Goal: Find specific page/section: Find specific page/section

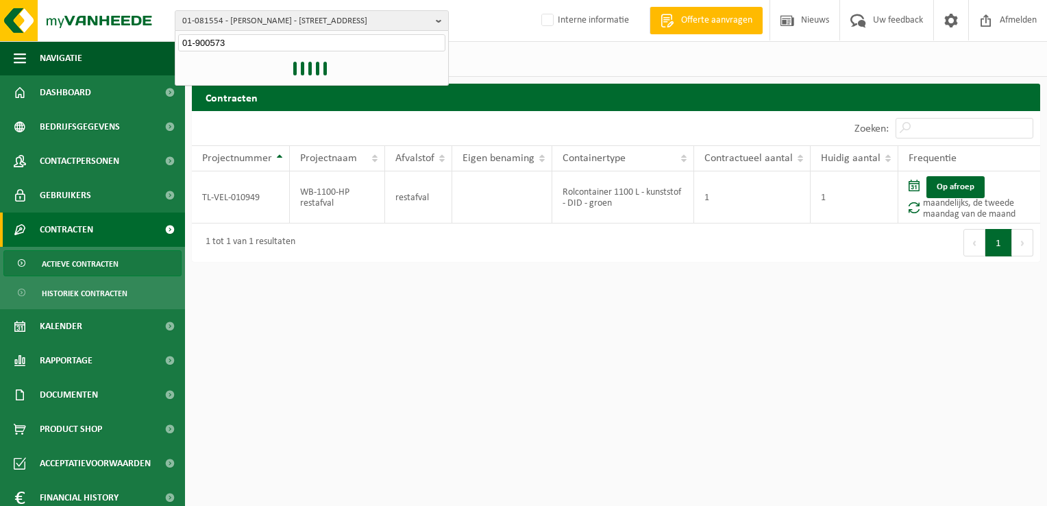
type input "01-900573"
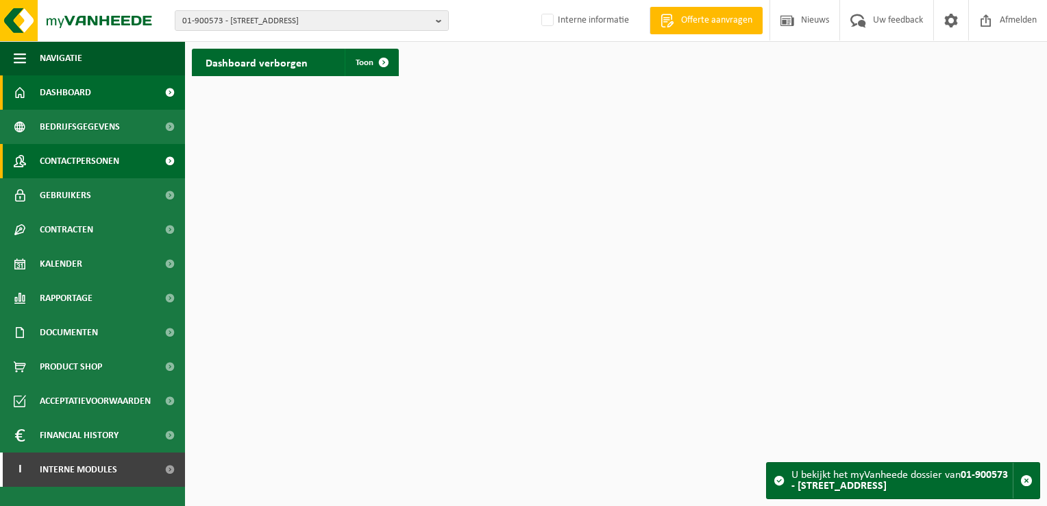
click at [69, 160] on span "Contactpersonen" at bounding box center [79, 161] width 79 height 34
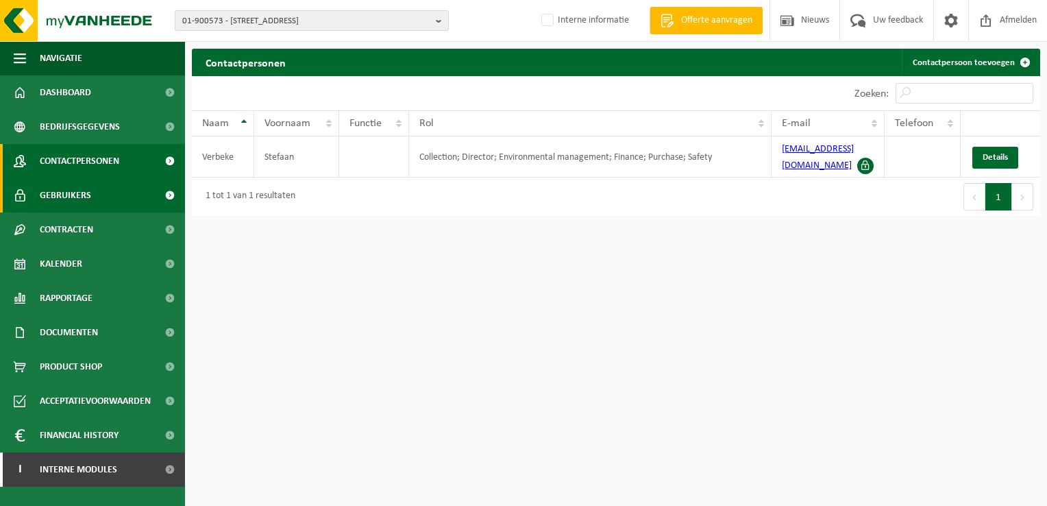
click at [59, 191] on span "Gebruikers" at bounding box center [65, 195] width 51 height 34
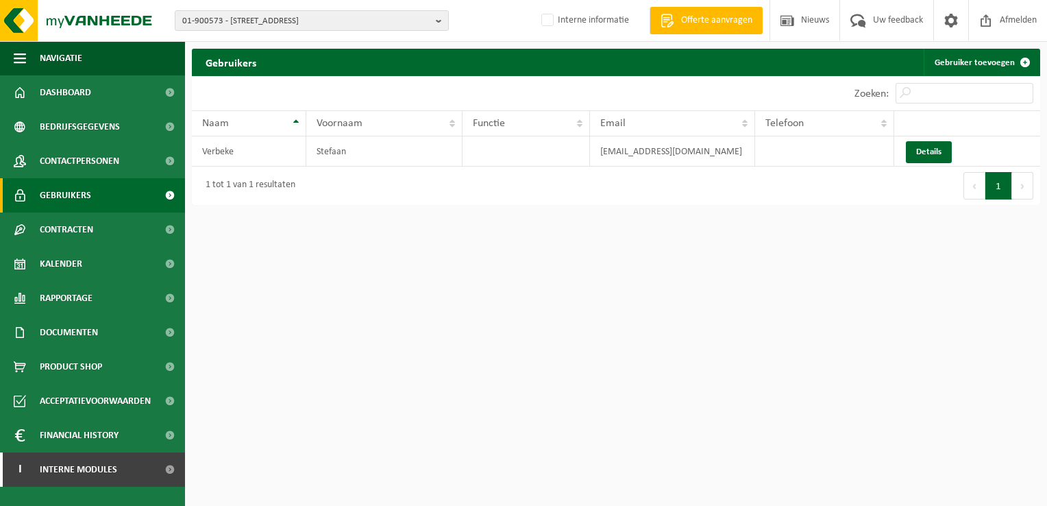
click at [583, 343] on html "01-900573 - TENAX NV - 8830 HOOGLEDE, MEIBOOMSTRAAT 14 10-774924 - TENAX RUBBER…" at bounding box center [523, 253] width 1047 height 506
click at [68, 154] on span "Contactpersonen" at bounding box center [79, 161] width 79 height 34
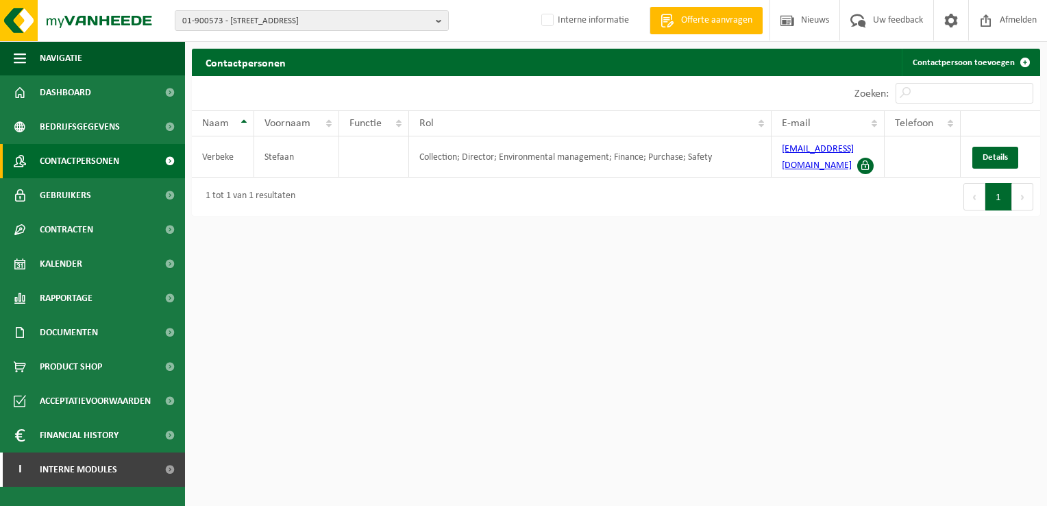
click at [507, 329] on html "01-900573 - TENAX NV - 8830 [STREET_ADDRESS] RUBBER BV - 8830 HOOGLEDE, MEIBOOM…" at bounding box center [523, 253] width 1047 height 506
click at [96, 128] on span "Bedrijfsgegevens" at bounding box center [80, 127] width 80 height 34
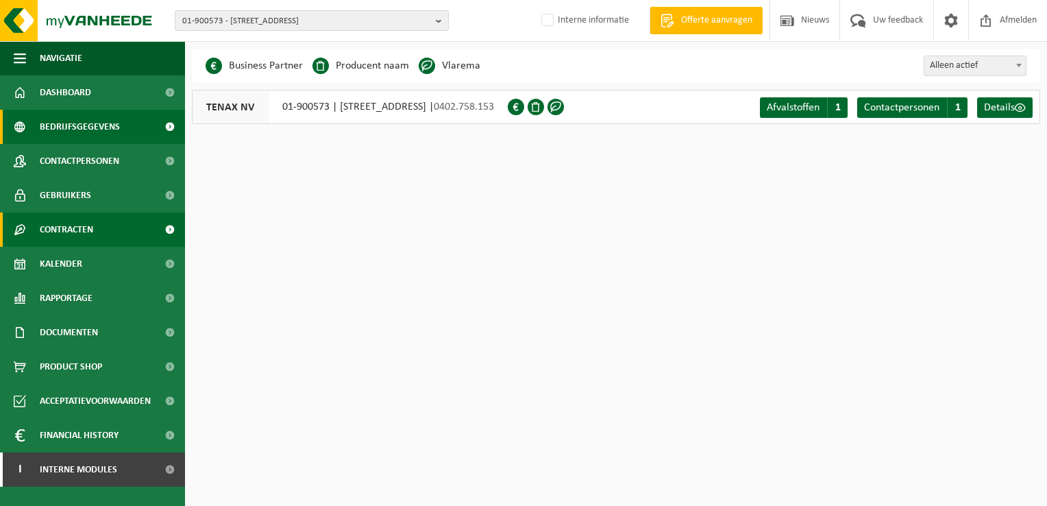
click at [79, 228] on span "Contracten" at bounding box center [66, 229] width 53 height 34
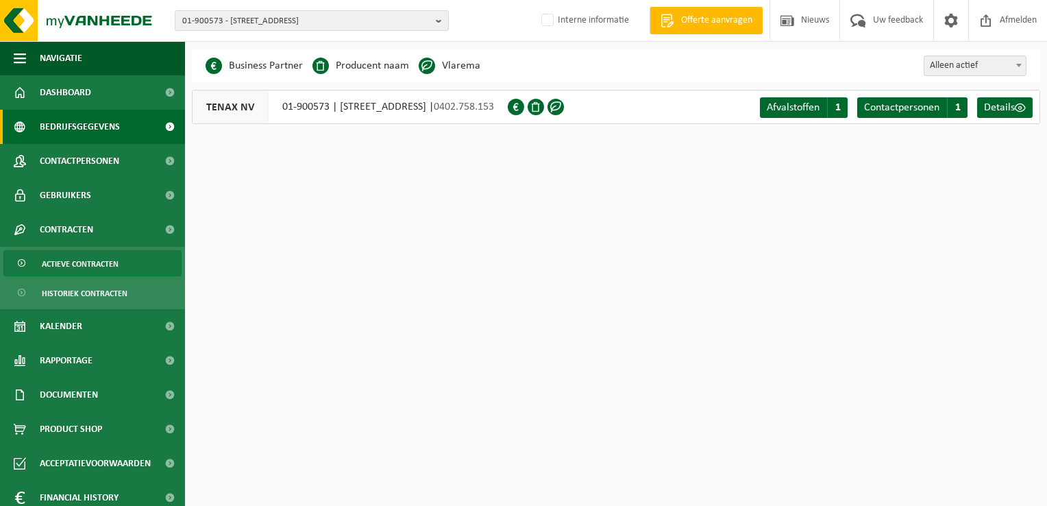
drag, startPoint x: 79, startPoint y: 265, endPoint x: 106, endPoint y: 257, distance: 28.0
click at [79, 265] on span "Actieve contracten" at bounding box center [80, 264] width 77 height 26
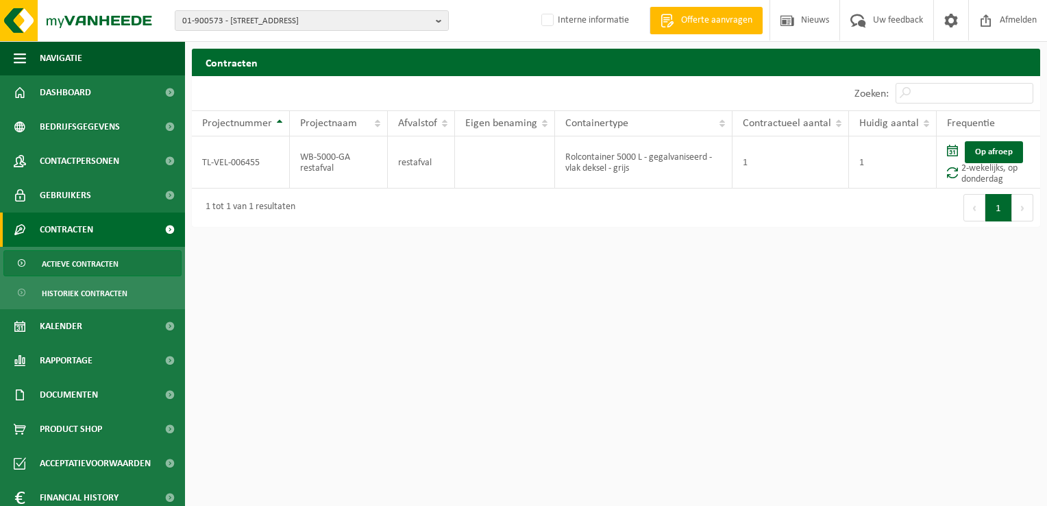
click at [433, 259] on html "01-900573 - TENAX NV - 8830 [STREET_ADDRESS] RUBBER BV - 8830 HOOGLEDE, MEIBOOM…" at bounding box center [523, 253] width 1047 height 506
click at [50, 256] on span "Actieve contracten" at bounding box center [80, 264] width 77 height 26
click at [490, 294] on html "01-900573 - TENAX NV - 8830 [STREET_ADDRESS] RUBBER BV - 8830 HOOGLEDE, MEIBOOM…" at bounding box center [523, 253] width 1047 height 506
click at [513, 291] on html "01-900573 - TENAX NV - 8830 [STREET_ADDRESS] RUBBER BV - 8830 HOOGLEDE, MEIBOOM…" at bounding box center [523, 253] width 1047 height 506
click at [77, 150] on span "Contactpersonen" at bounding box center [79, 161] width 79 height 34
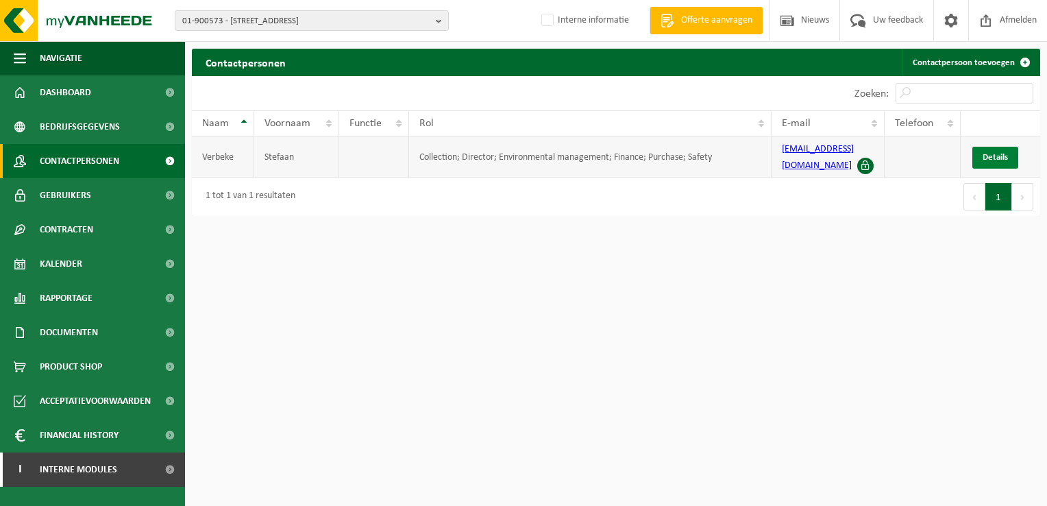
click at [984, 153] on span "Details" at bounding box center [995, 157] width 25 height 9
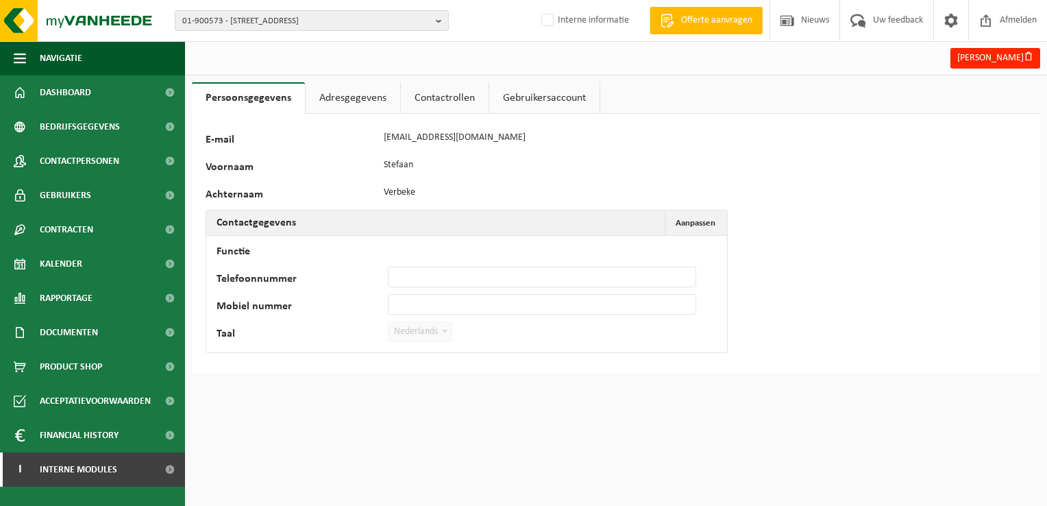
click at [345, 97] on link "Adresgegevens" at bounding box center [353, 98] width 95 height 32
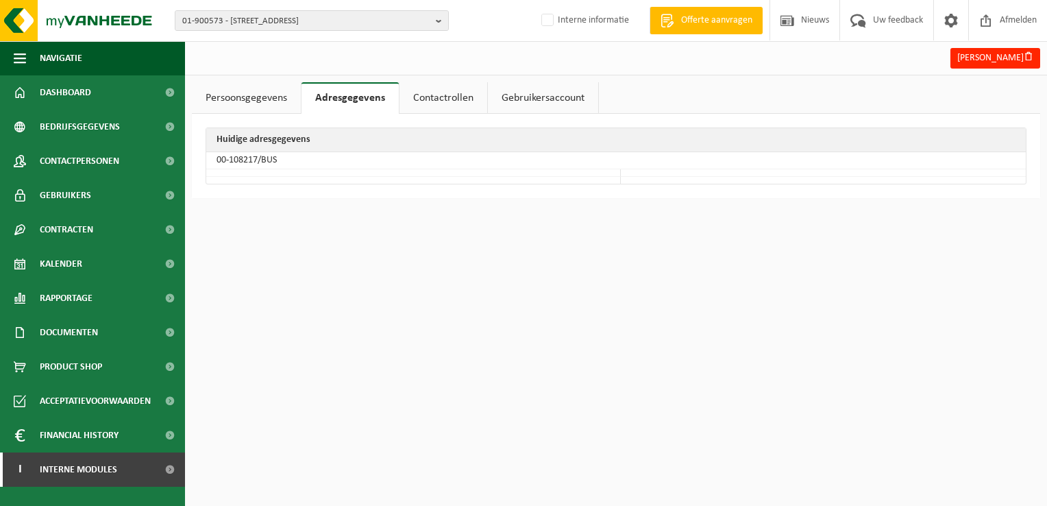
click at [425, 89] on link "Contactrollen" at bounding box center [444, 98] width 88 height 32
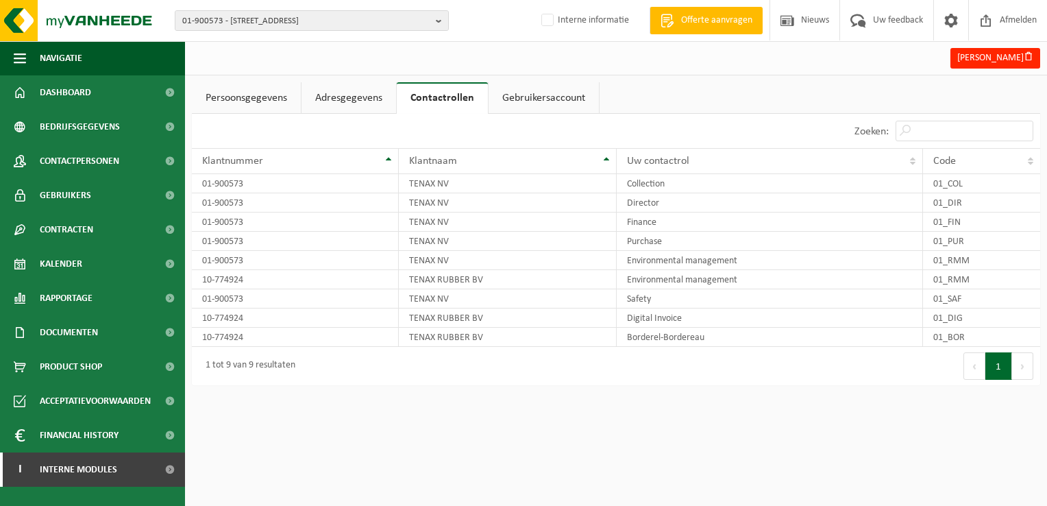
click at [522, 97] on link "Gebruikersaccount" at bounding box center [544, 98] width 110 height 32
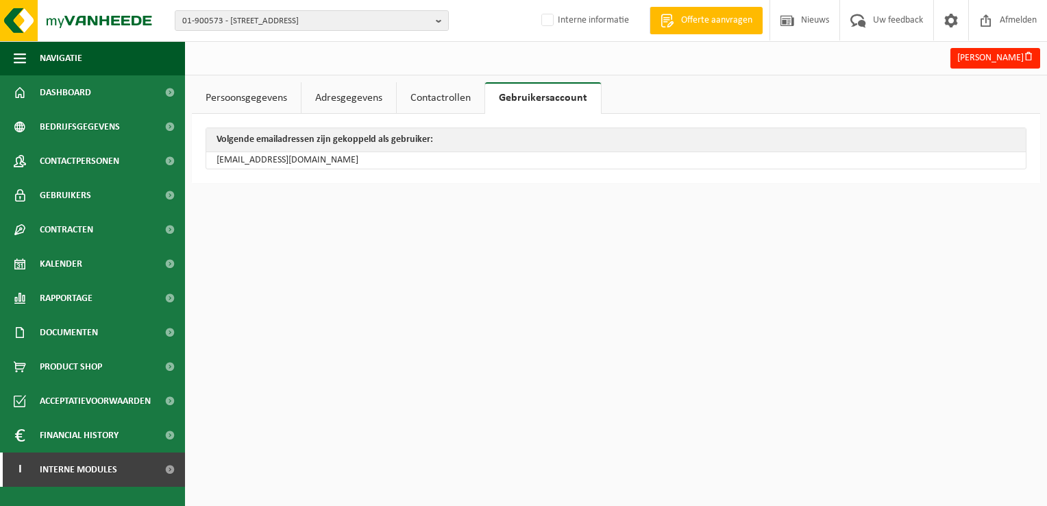
click at [443, 351] on html "01-900573 - TENAX NV - 8830 [STREET_ADDRESS] RUBBER BV - 8830 HOOGLEDE, MEIBOOM…" at bounding box center [523, 253] width 1047 height 506
click at [270, 96] on link "Persoonsgegevens" at bounding box center [246, 98] width 109 height 32
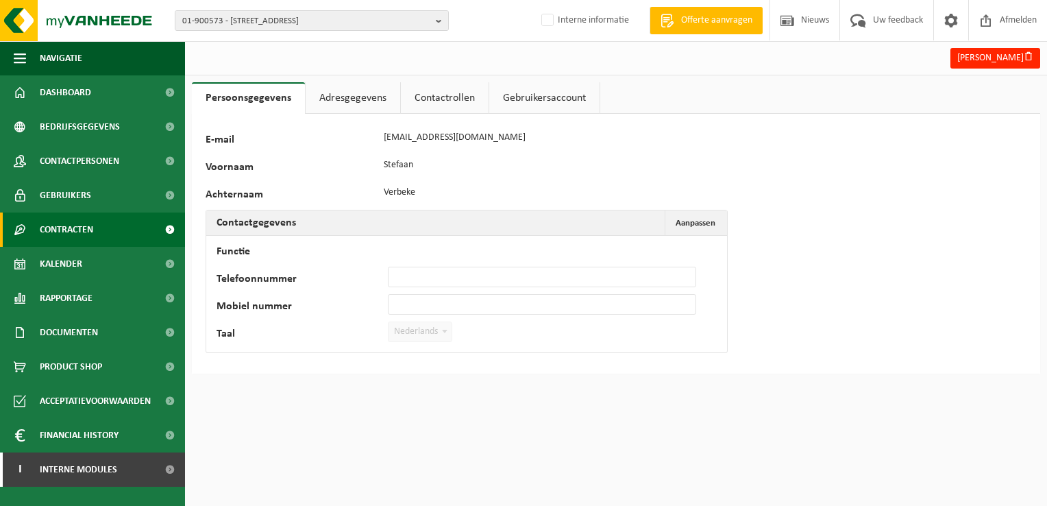
click at [82, 237] on span "Contracten" at bounding box center [66, 229] width 53 height 34
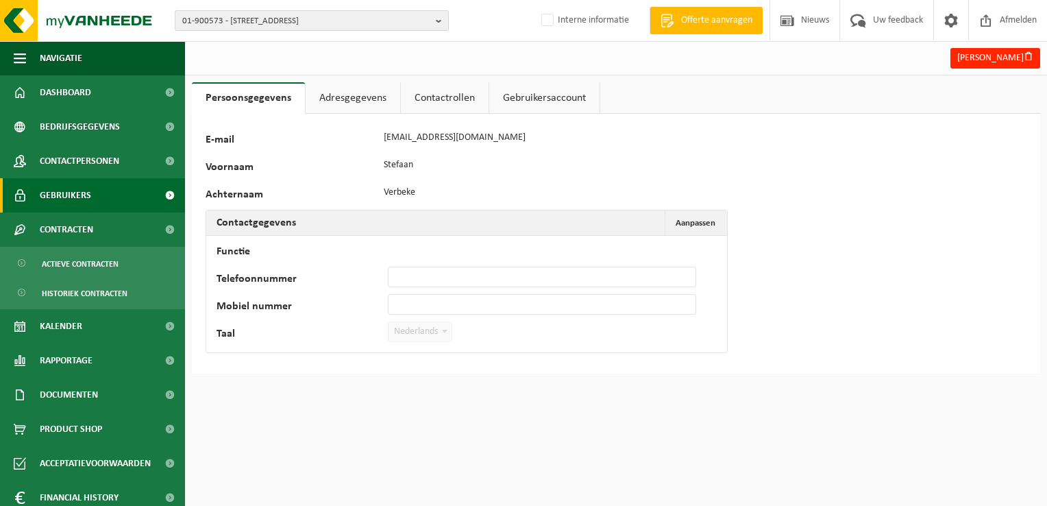
click at [90, 201] on link "Gebruikers" at bounding box center [92, 195] width 185 height 34
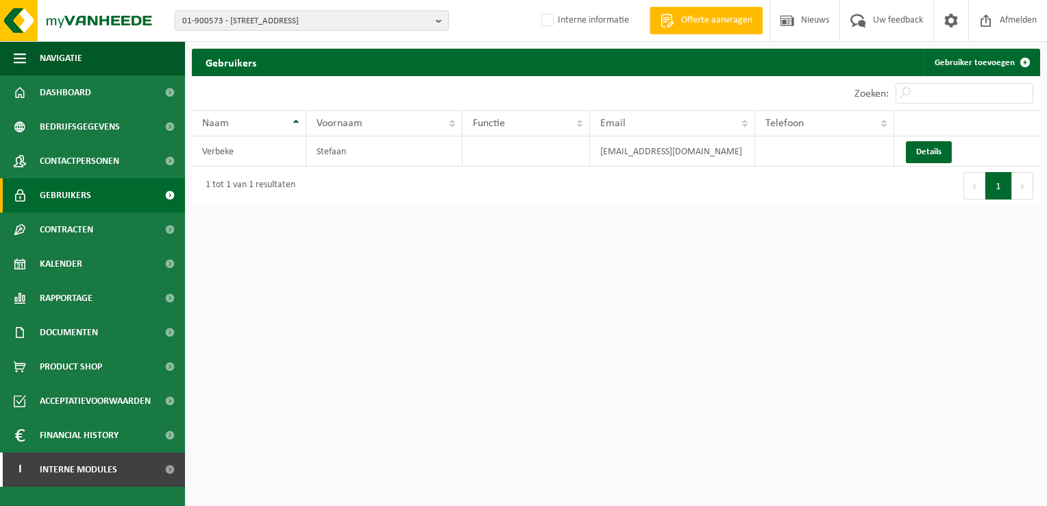
click at [617, 383] on html "01-900573 - TENAX NV - 8830 [STREET_ADDRESS] RUBBER BV - 8830 HOOGLEDE, MEIBOOM…" at bounding box center [523, 253] width 1047 height 506
